Goal: Information Seeking & Learning: Learn about a topic

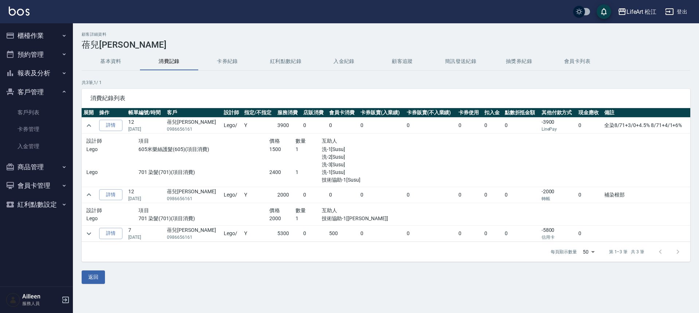
click at [61, 93] on icon "button" at bounding box center [64, 92] width 6 height 6
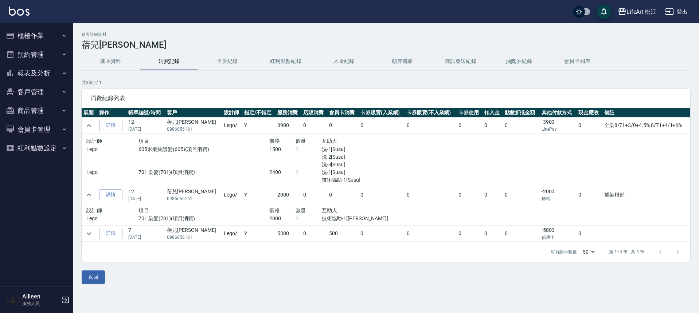
click at [65, 75] on icon "button" at bounding box center [64, 73] width 6 height 6
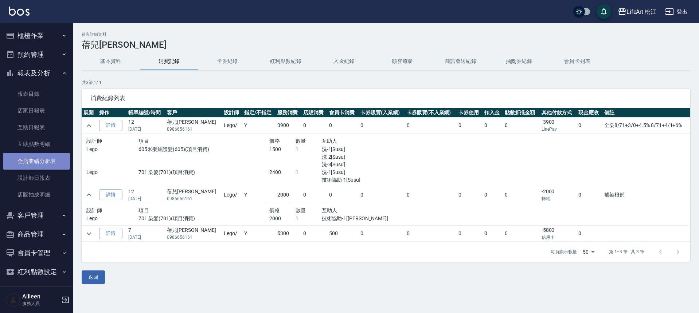
click at [46, 164] on link "全店業績分析表" at bounding box center [36, 161] width 67 height 17
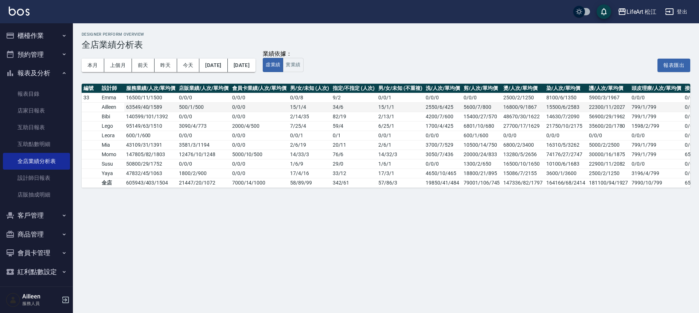
click at [127, 103] on td "63549 / 40 / 1589" at bounding box center [150, 106] width 53 height 9
drag, startPoint x: 127, startPoint y: 185, endPoint x: 144, endPoint y: 186, distance: 16.8
click at [144, 186] on td "605943 / 403 / 1504" at bounding box center [150, 182] width 53 height 9
click at [134, 204] on div "Designer Perform Overview 全店業績分析表 本月 上個月 [DATE] [DATE] [DATE] [DATE] [DATE] 業績依…" at bounding box center [349, 156] width 699 height 313
drag, startPoint x: 127, startPoint y: 109, endPoint x: 152, endPoint y: 110, distance: 24.8
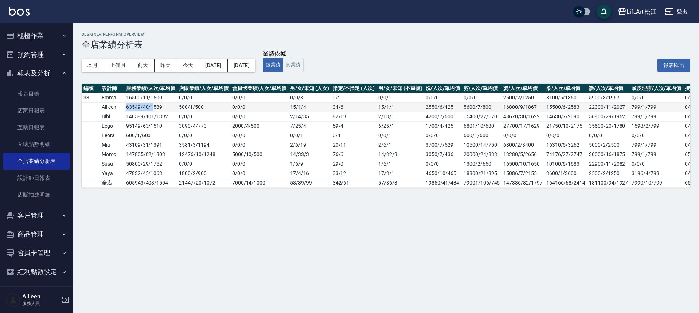
click at [152, 110] on td "63549 / 40 / 1589" at bounding box center [150, 106] width 53 height 9
drag, startPoint x: 126, startPoint y: 118, endPoint x: 137, endPoint y: 118, distance: 10.6
click at [137, 118] on td "140599 / 101 / 1392" at bounding box center [150, 116] width 53 height 9
click at [134, 144] on td "43109 / 31 / 1391" at bounding box center [150, 144] width 53 height 9
drag, startPoint x: 127, startPoint y: 156, endPoint x: 141, endPoint y: 156, distance: 13.1
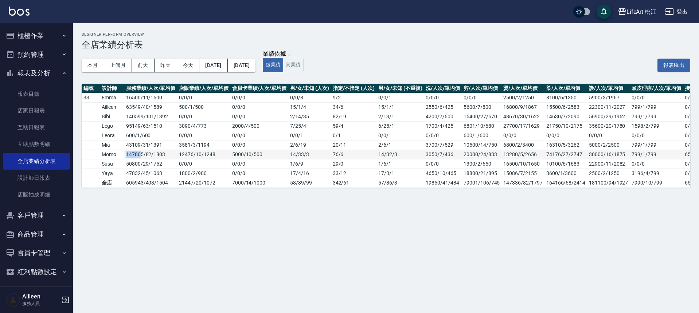
click at [141, 156] on td "147805 / 82 / 1803" at bounding box center [150, 154] width 53 height 9
